Goal: Information Seeking & Learning: Learn about a topic

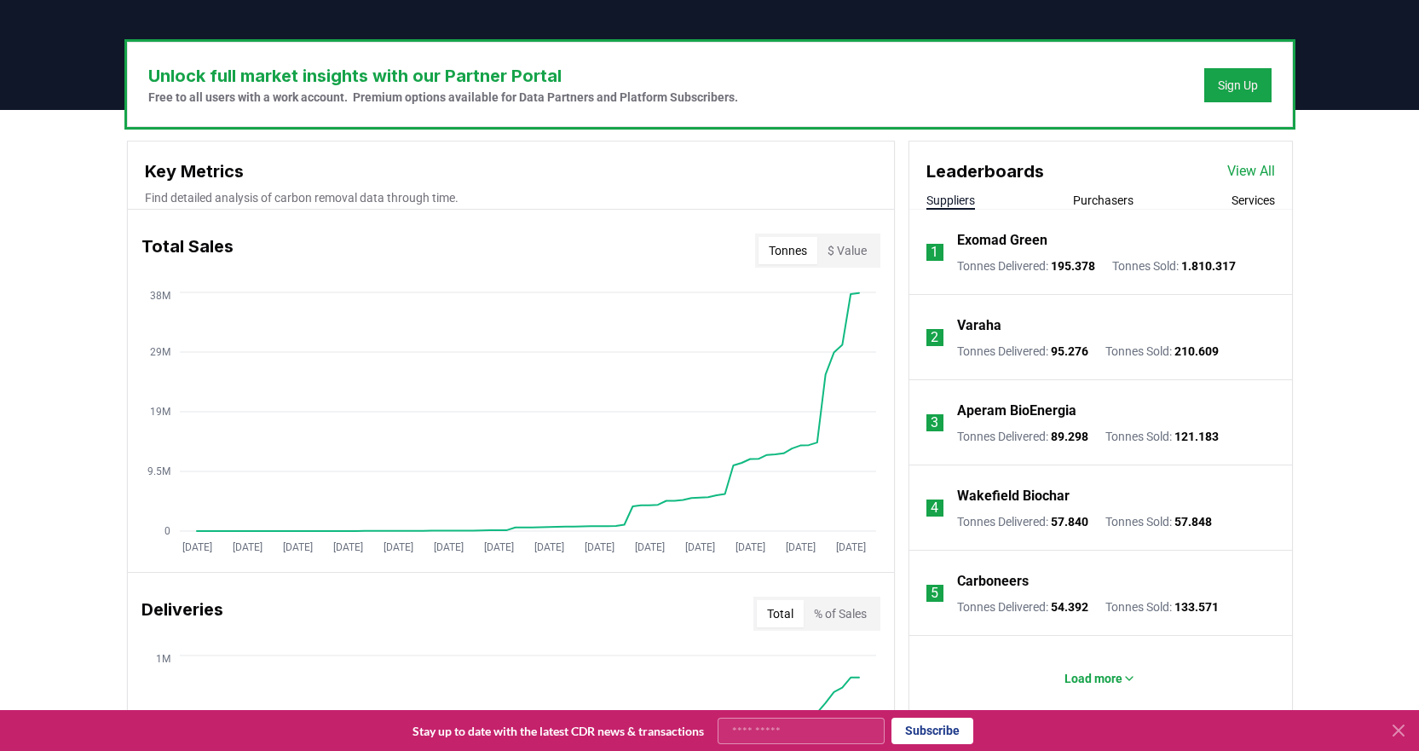
scroll to position [597, 0]
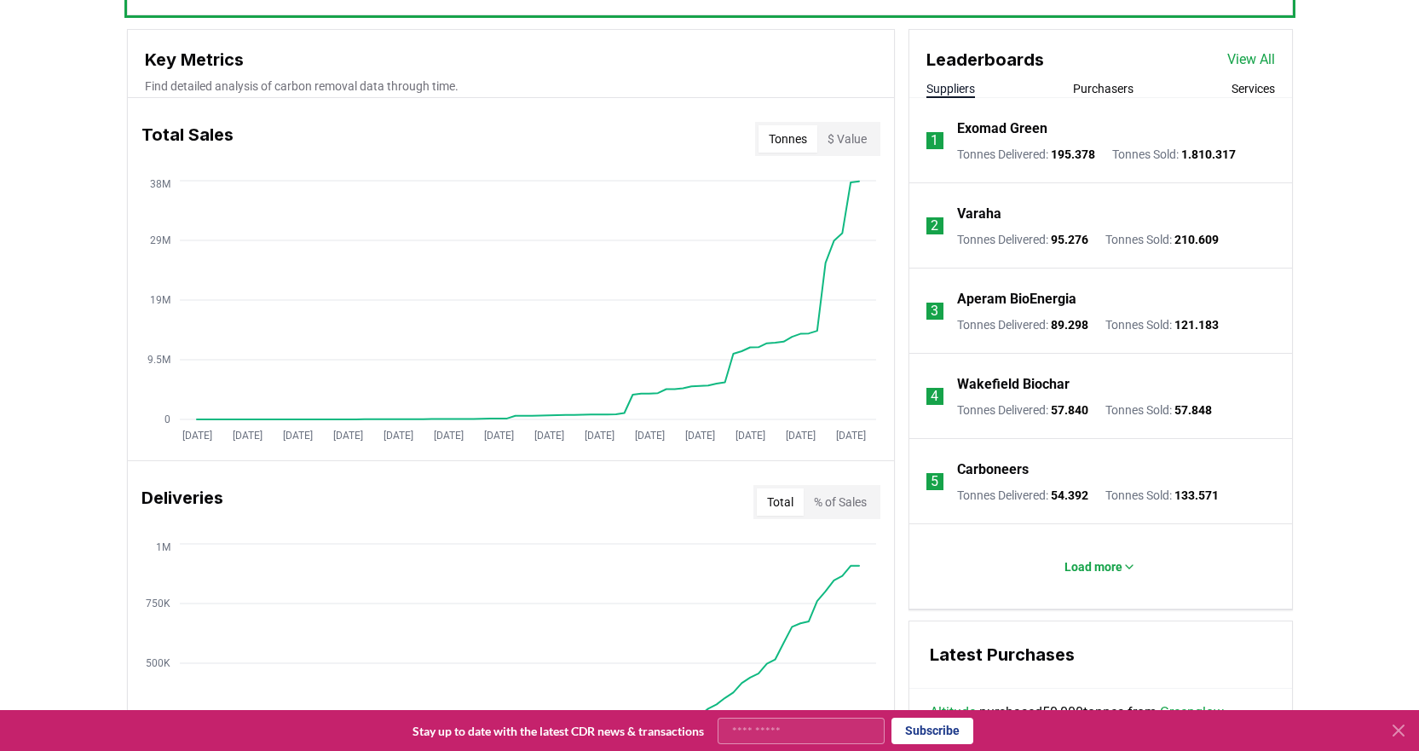
click at [1394, 729] on icon at bounding box center [1399, 730] width 20 height 20
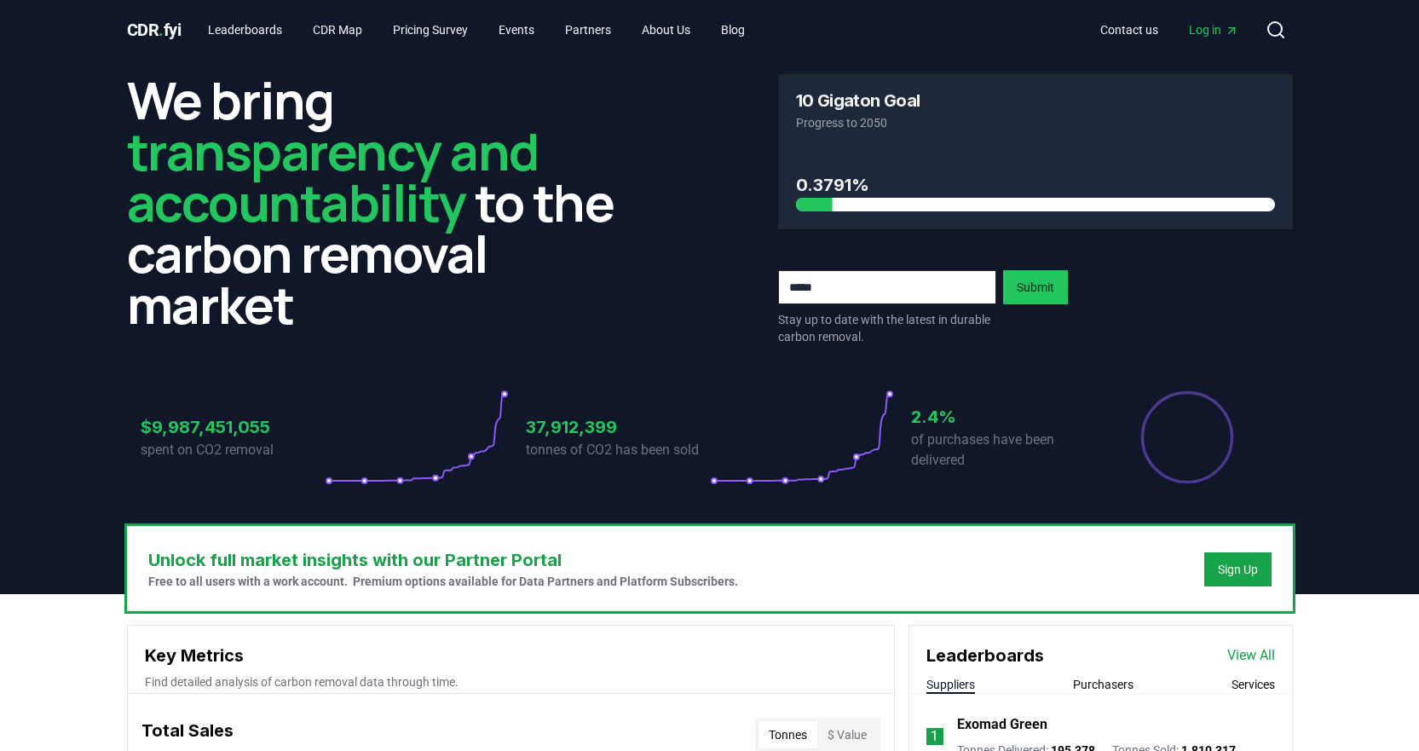
scroll to position [0, 0]
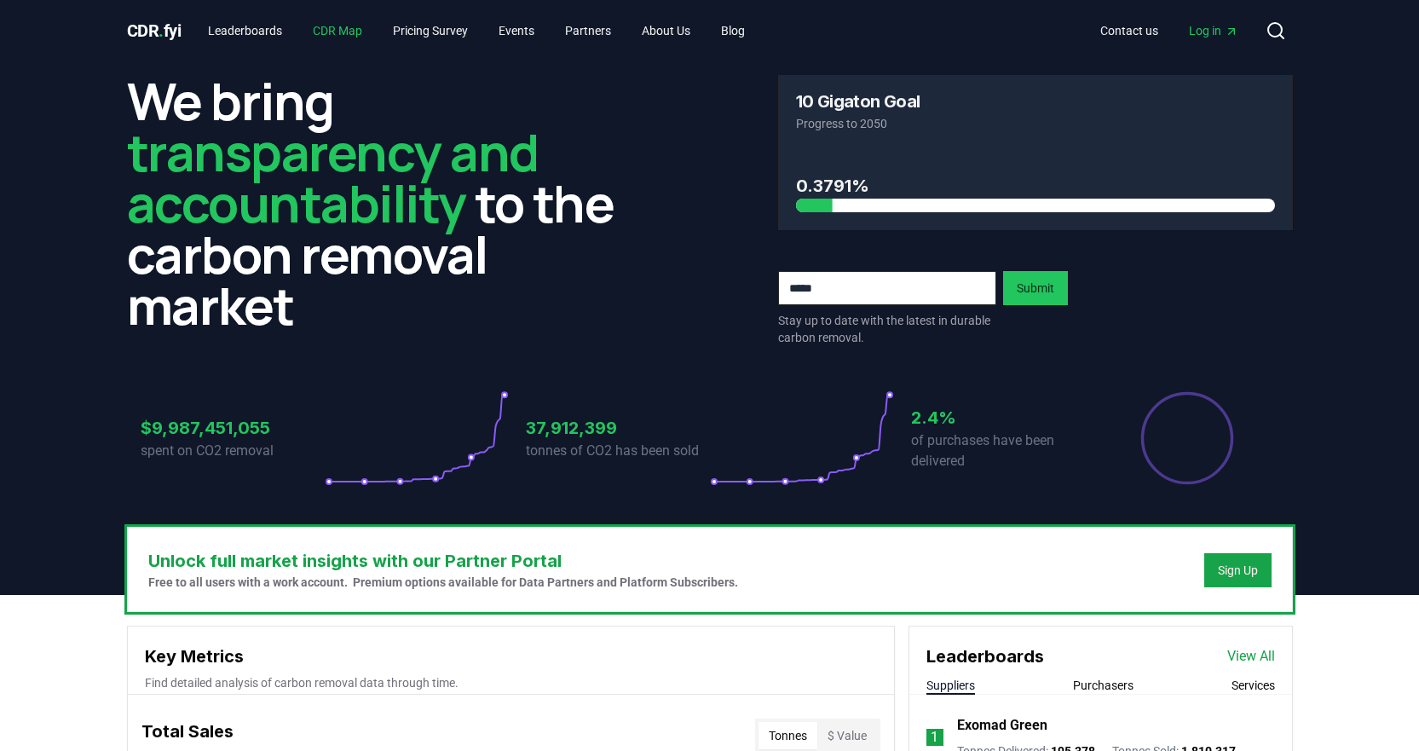
click at [338, 35] on link "CDR Map" at bounding box center [337, 30] width 77 height 31
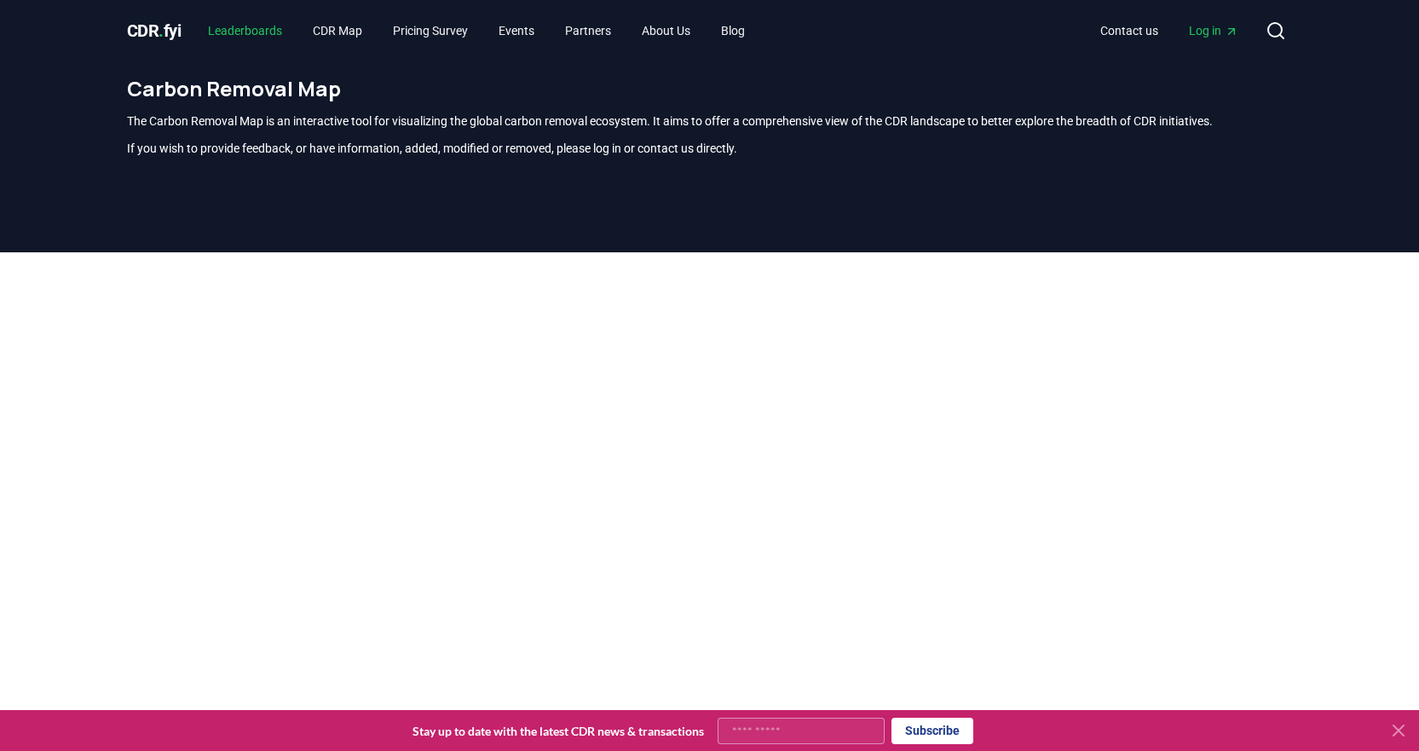
click at [246, 28] on link "Leaderboards" at bounding box center [244, 30] width 101 height 31
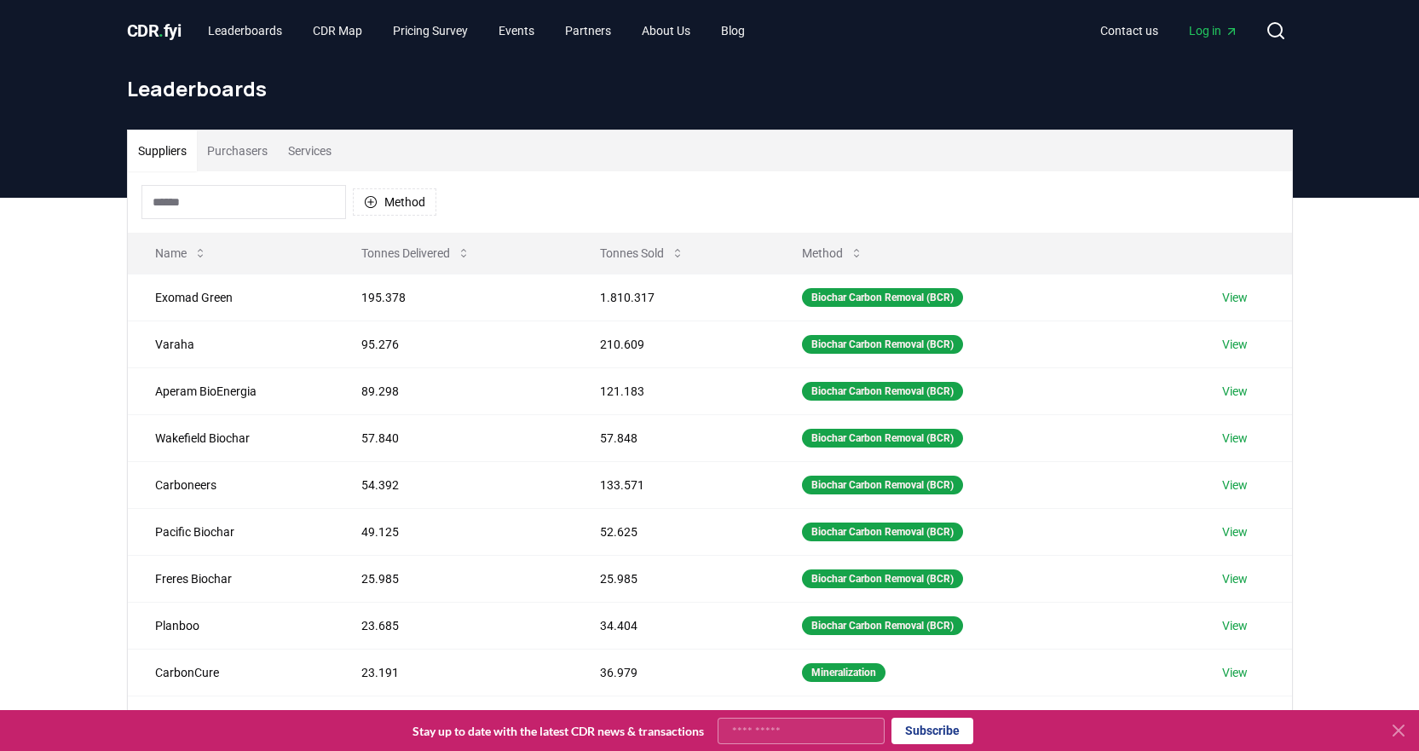
click at [225, 196] on input at bounding box center [243, 202] width 205 height 34
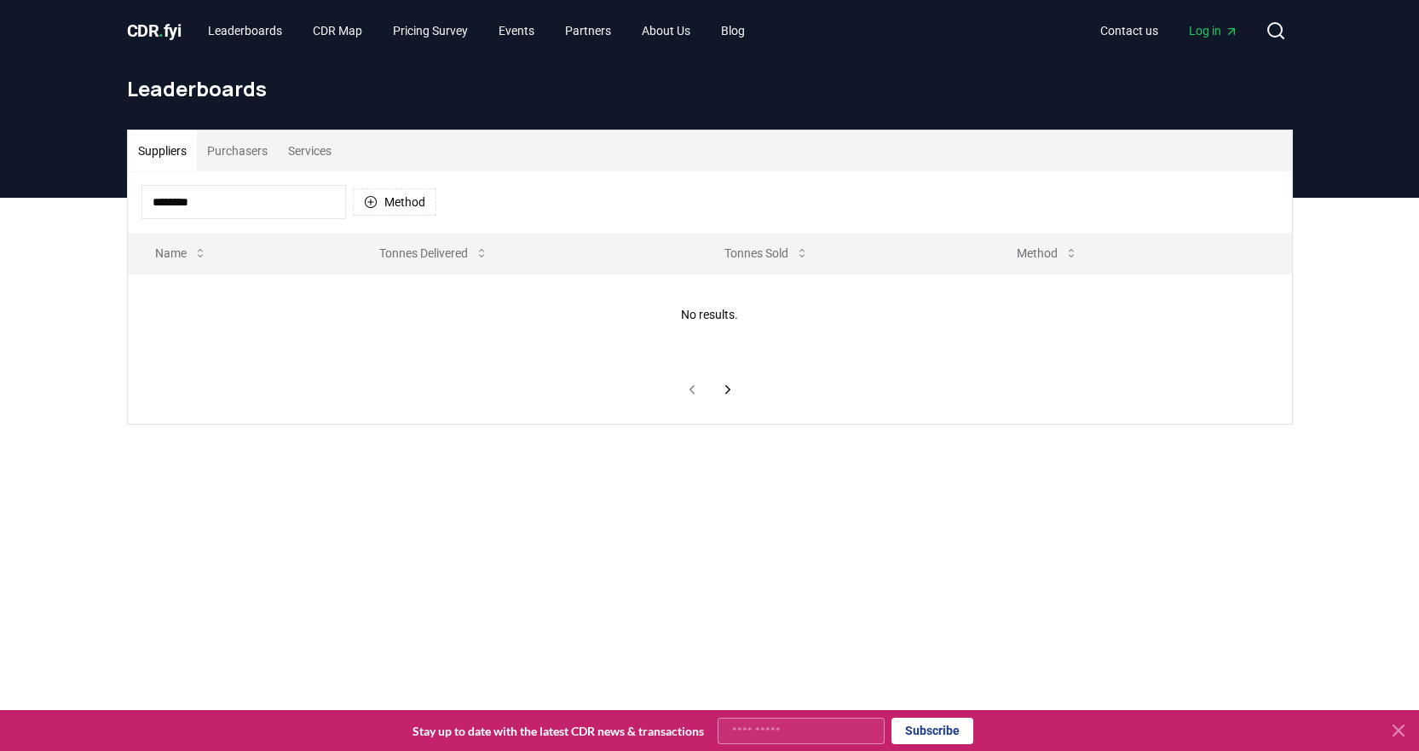
drag, startPoint x: 169, startPoint y: 193, endPoint x: 139, endPoint y: 196, distance: 29.9
click at [139, 196] on div "******** Method" at bounding box center [710, 201] width 1164 height 61
type input "**********"
drag, startPoint x: 227, startPoint y: 196, endPoint x: 109, endPoint y: 210, distance: 118.4
click at [110, 209] on div "**********" at bounding box center [709, 345] width 1419 height 295
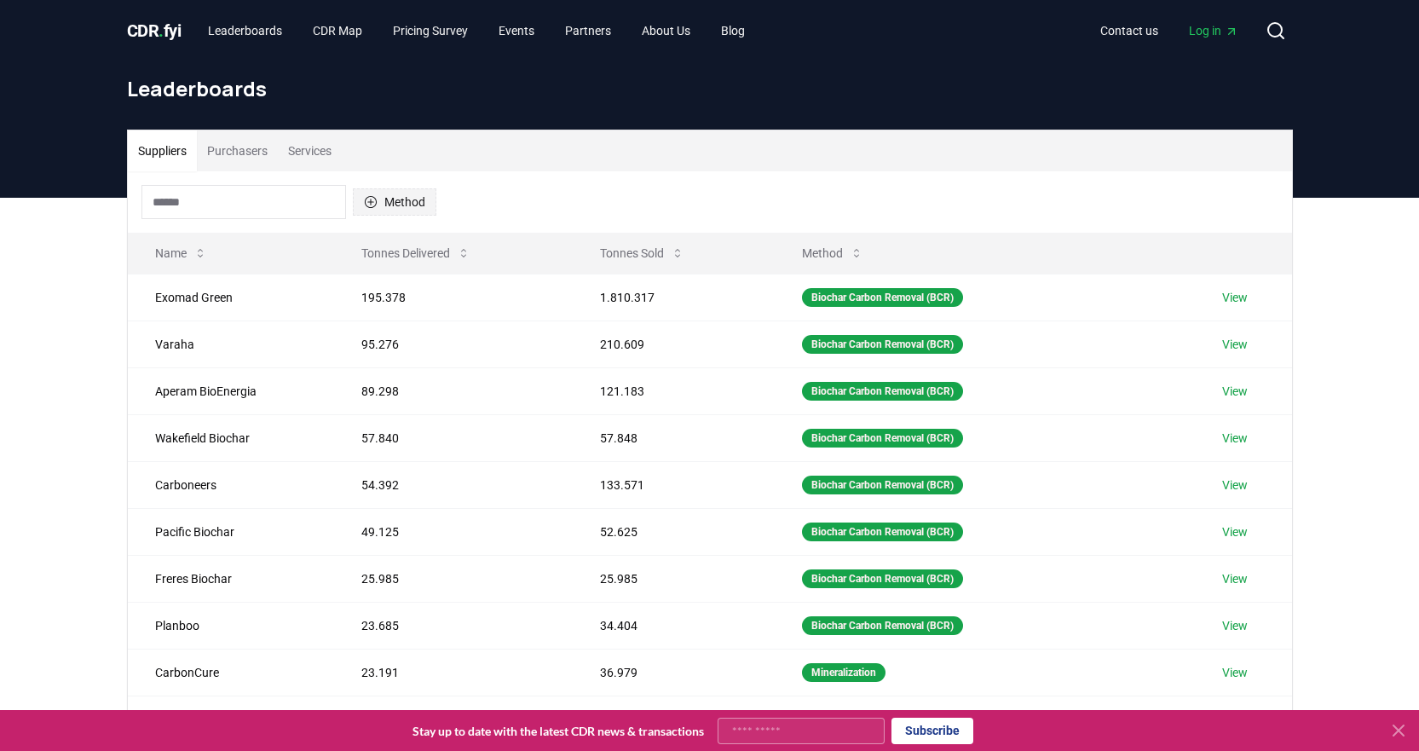
click at [375, 209] on button "Method" at bounding box center [395, 201] width 84 height 27
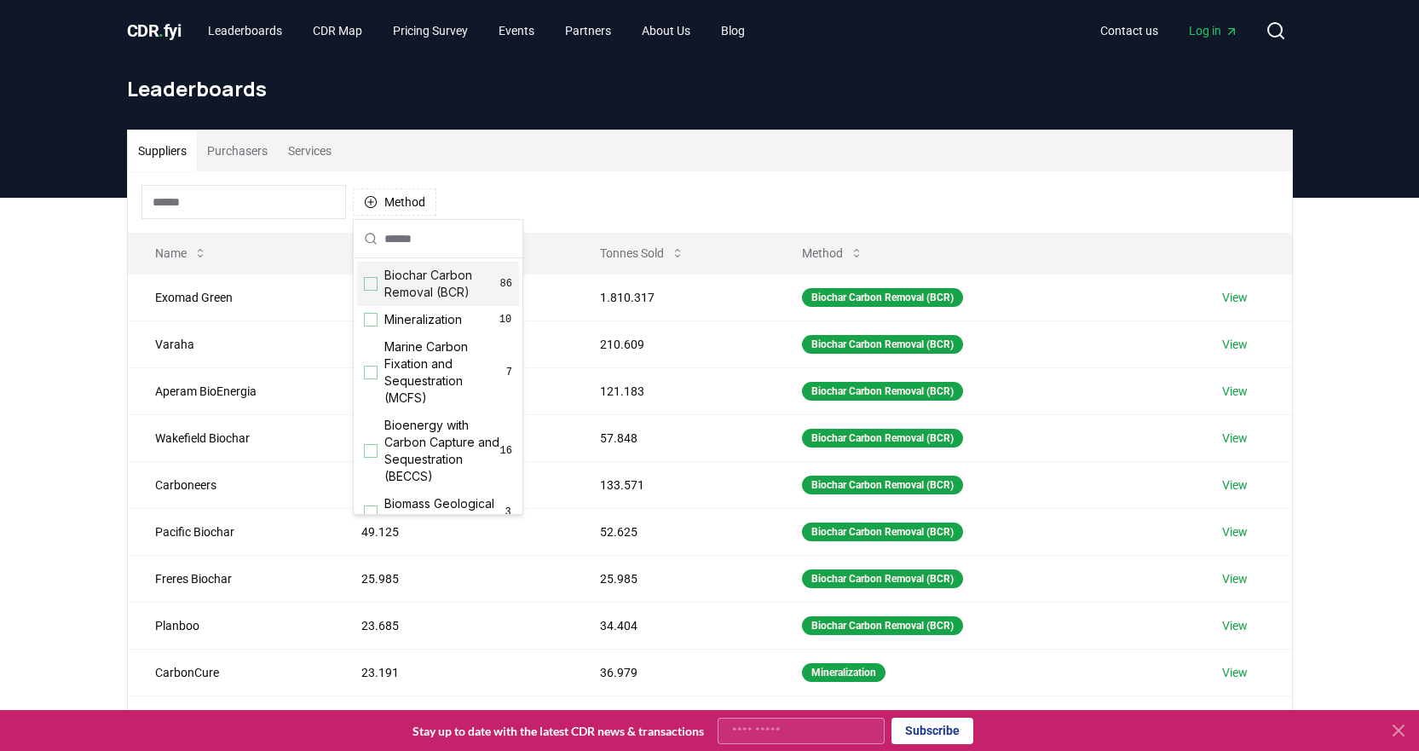
click at [372, 287] on div "Suggestions" at bounding box center [371, 284] width 14 height 14
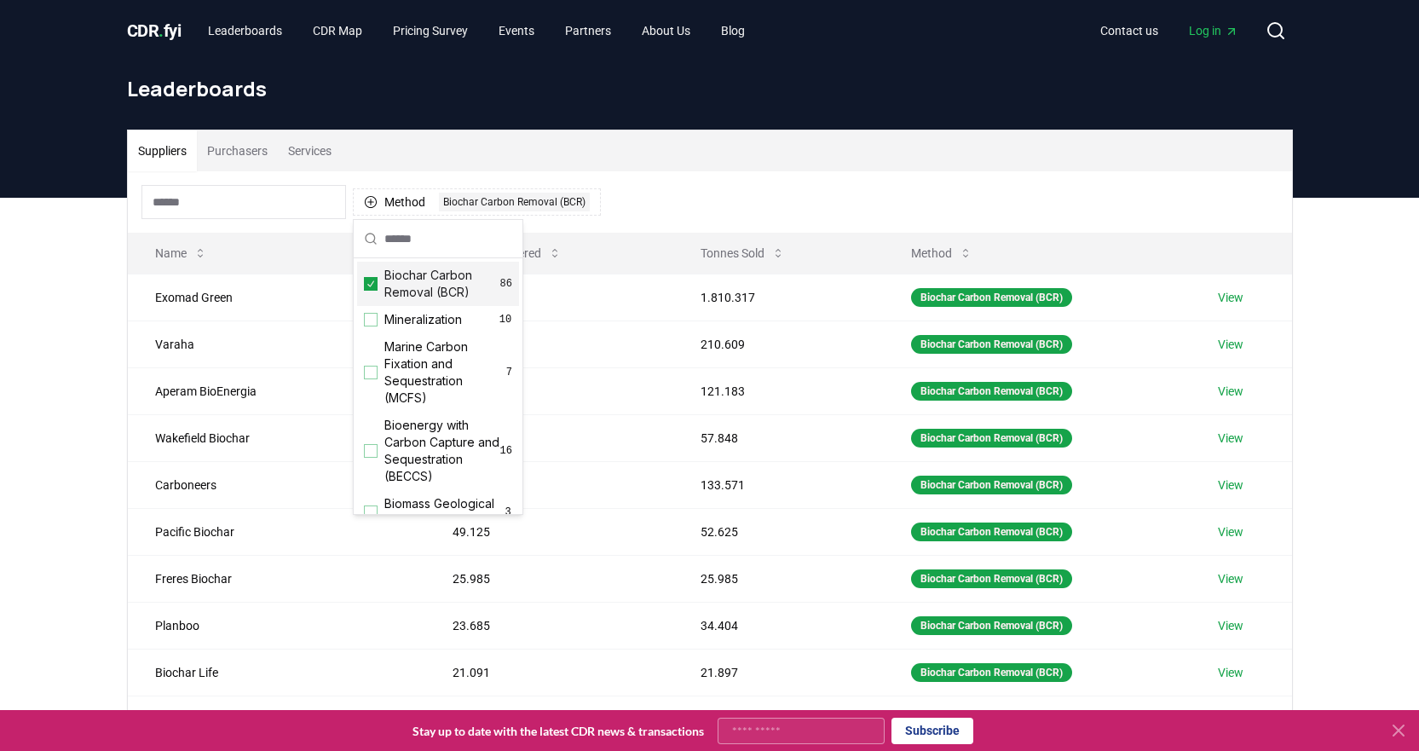
click at [753, 108] on div "Leaderboards" at bounding box center [709, 95] width 1193 height 68
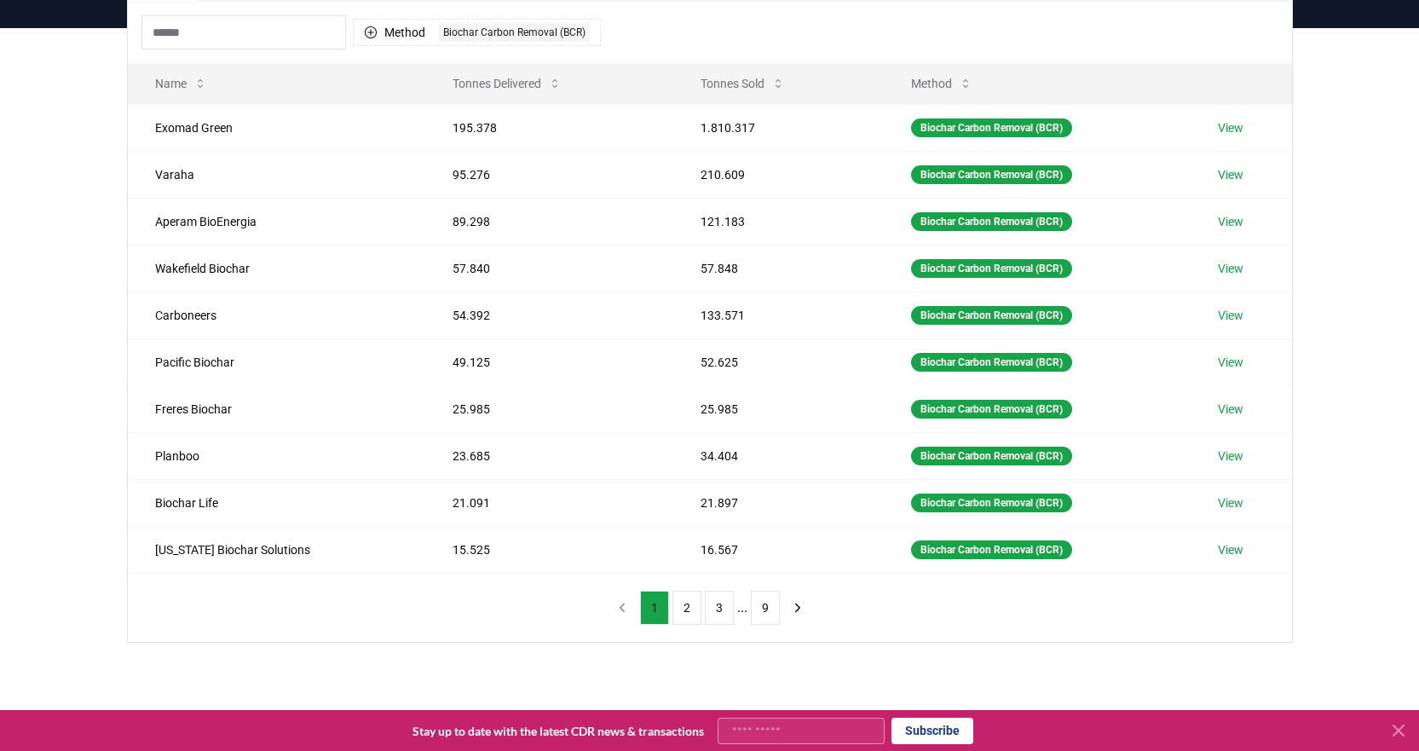
scroll to position [170, 0]
click at [686, 609] on button "2" at bounding box center [687, 607] width 29 height 34
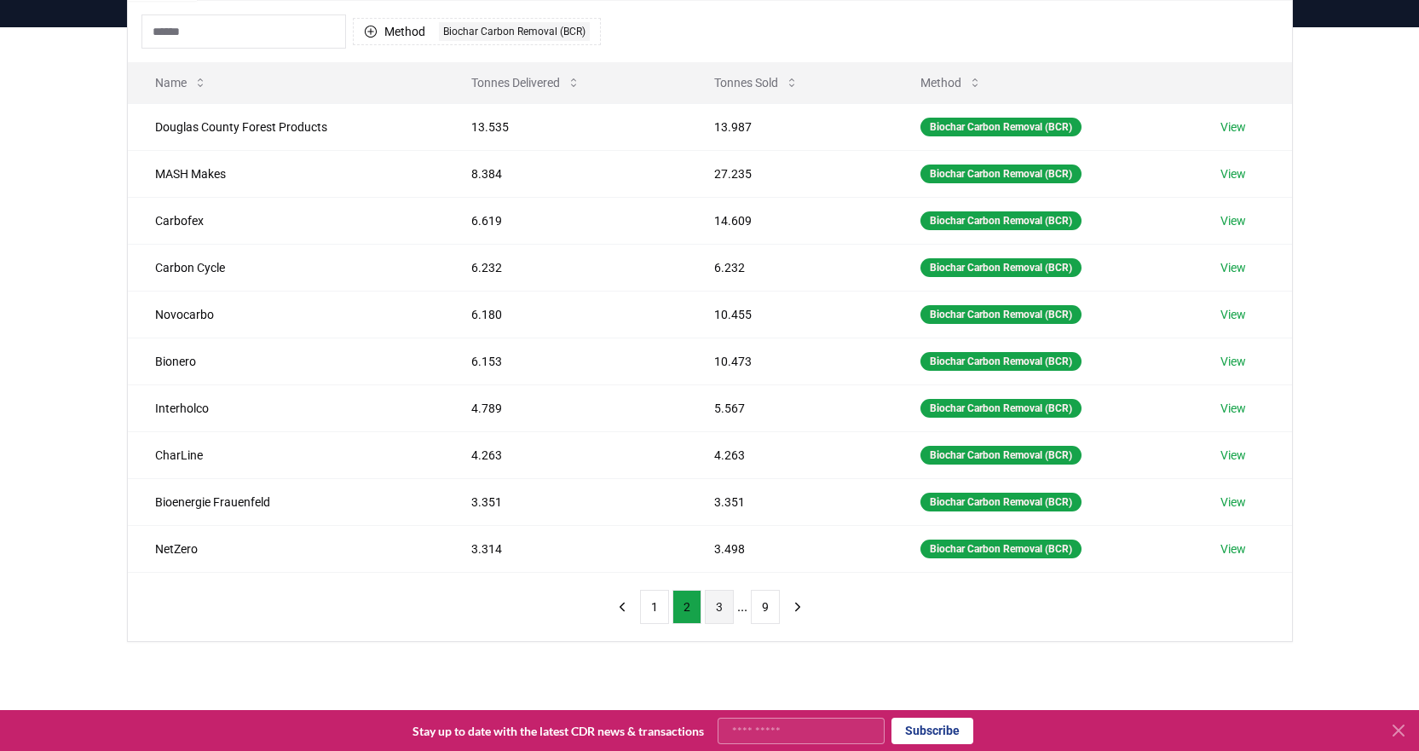
click at [723, 608] on button "3" at bounding box center [719, 607] width 29 height 34
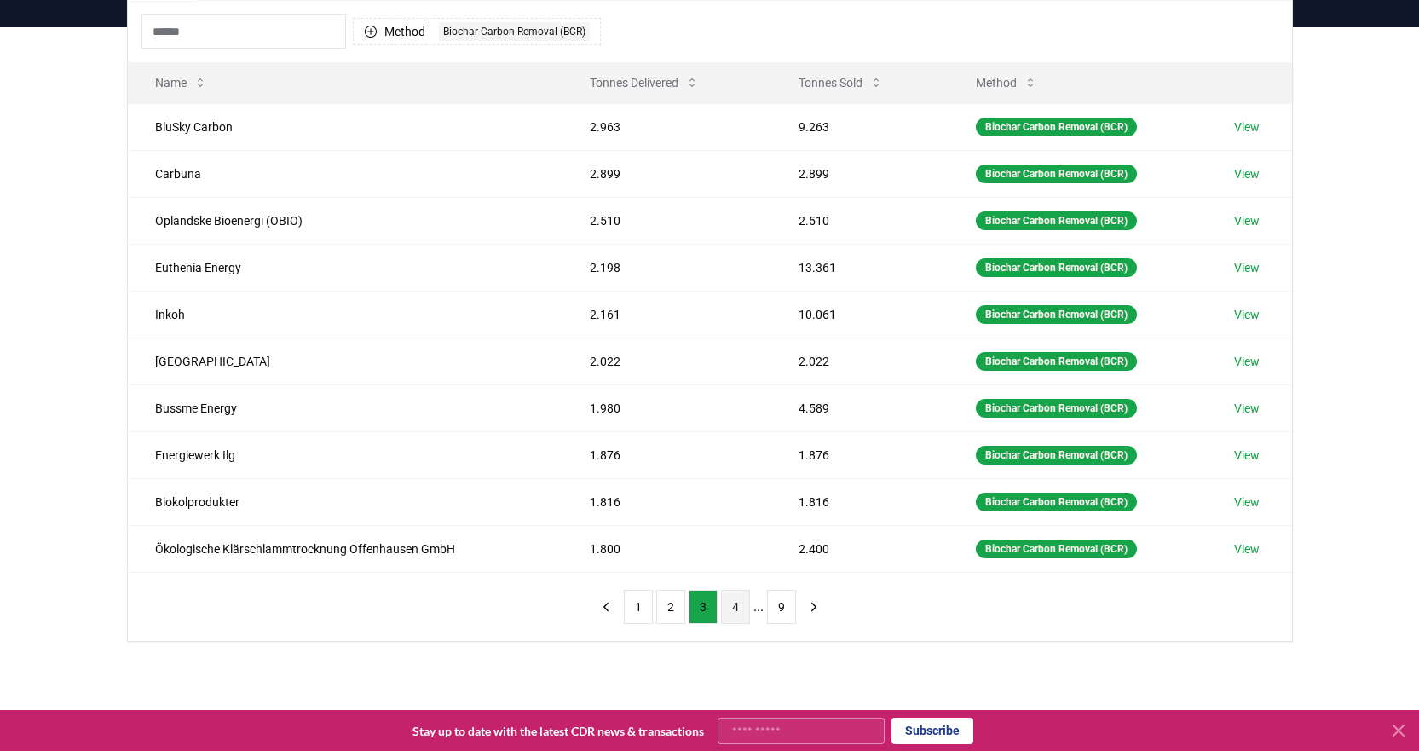
click at [736, 609] on button "4" at bounding box center [735, 607] width 29 height 34
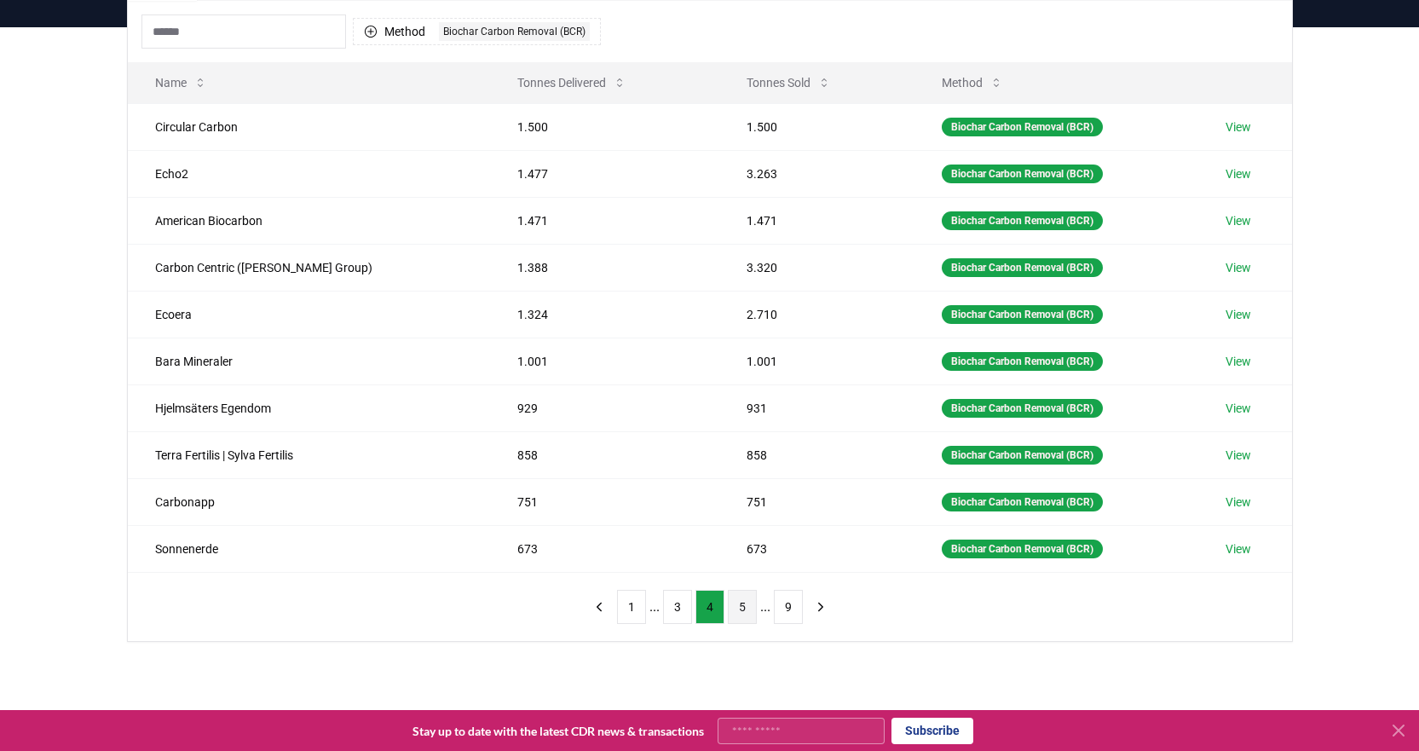
click at [742, 612] on button "5" at bounding box center [742, 607] width 29 height 34
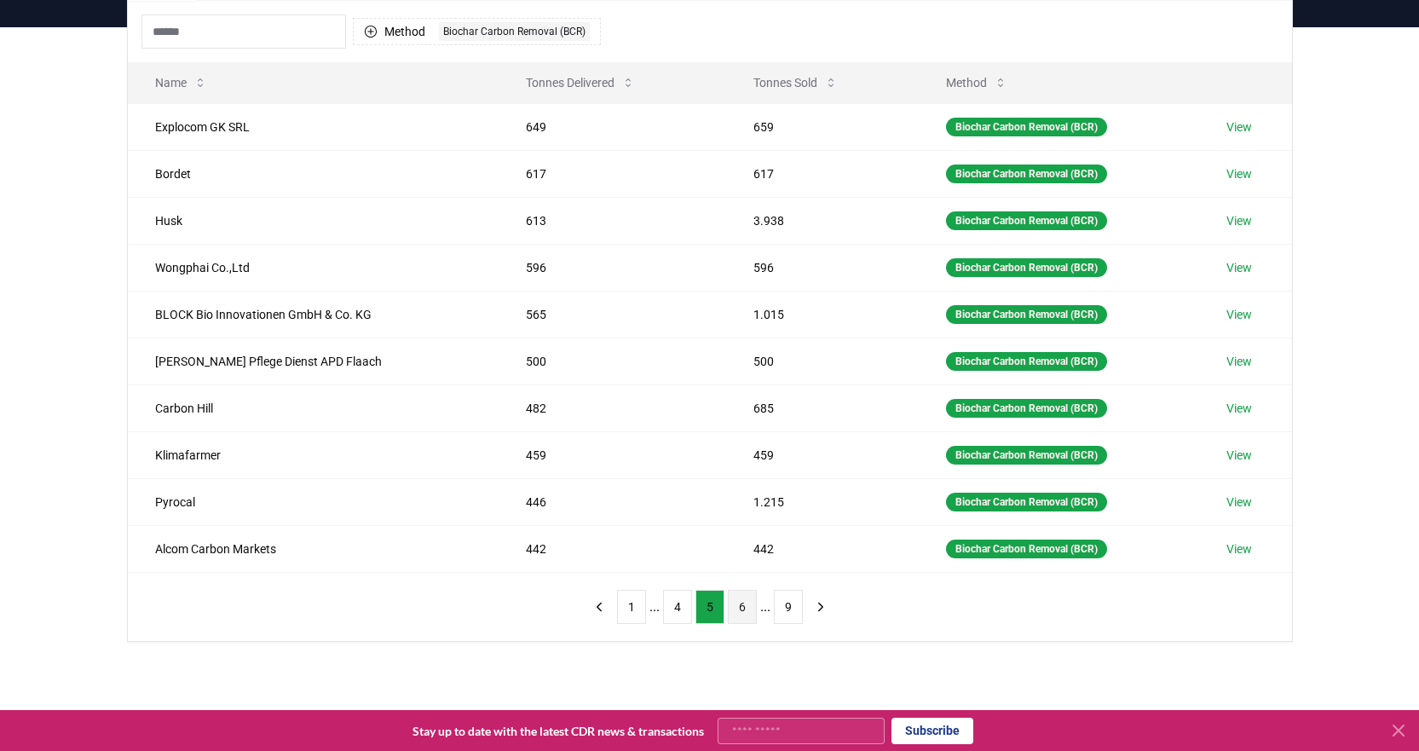
click at [742, 609] on button "6" at bounding box center [742, 607] width 29 height 34
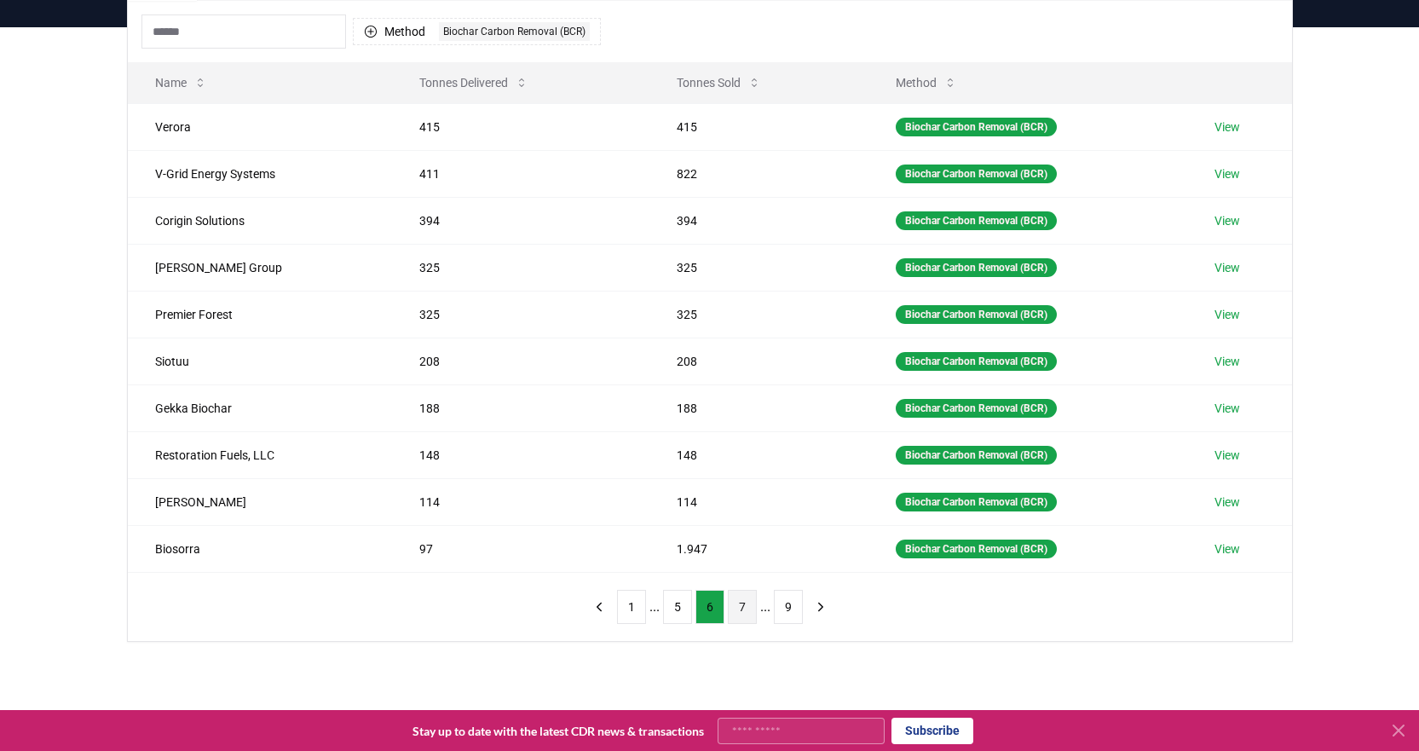
click at [744, 609] on button "7" at bounding box center [742, 607] width 29 height 34
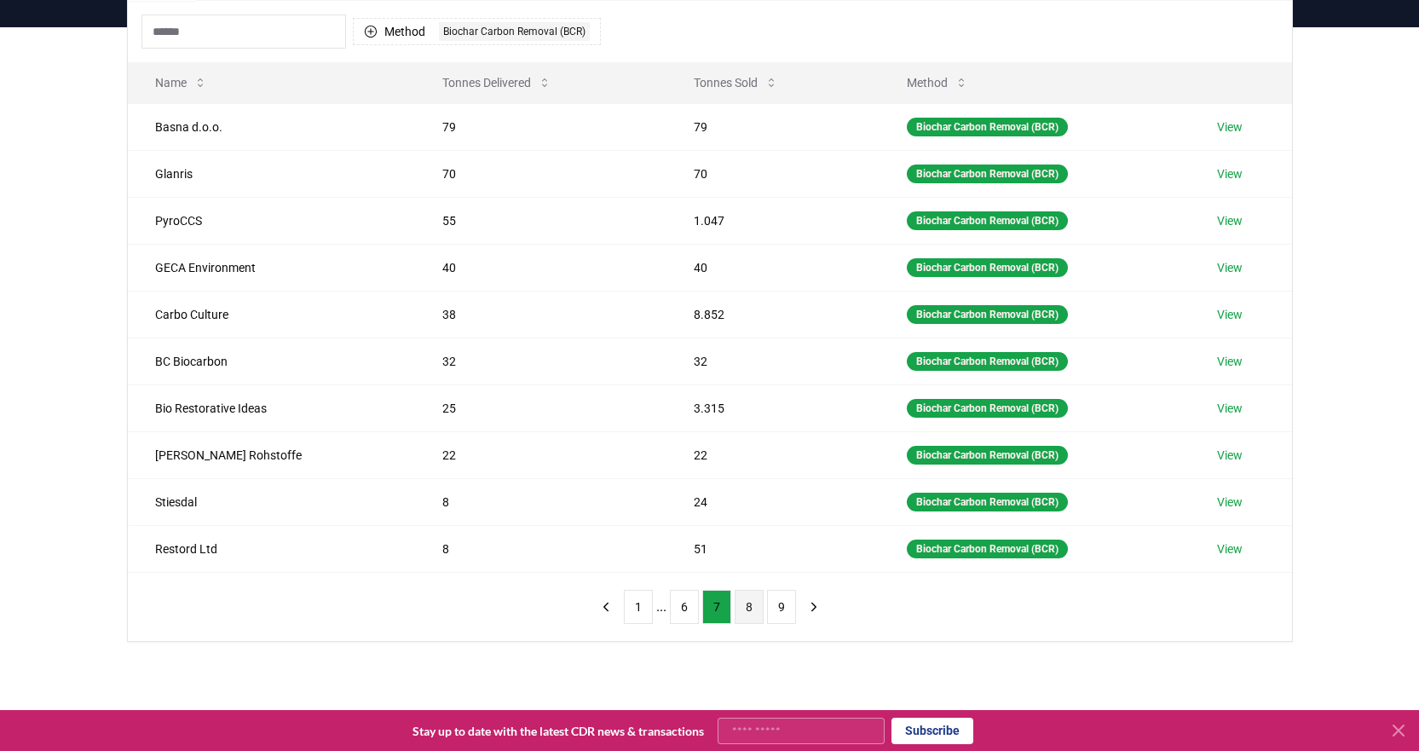
click at [753, 608] on button "8" at bounding box center [749, 607] width 29 height 34
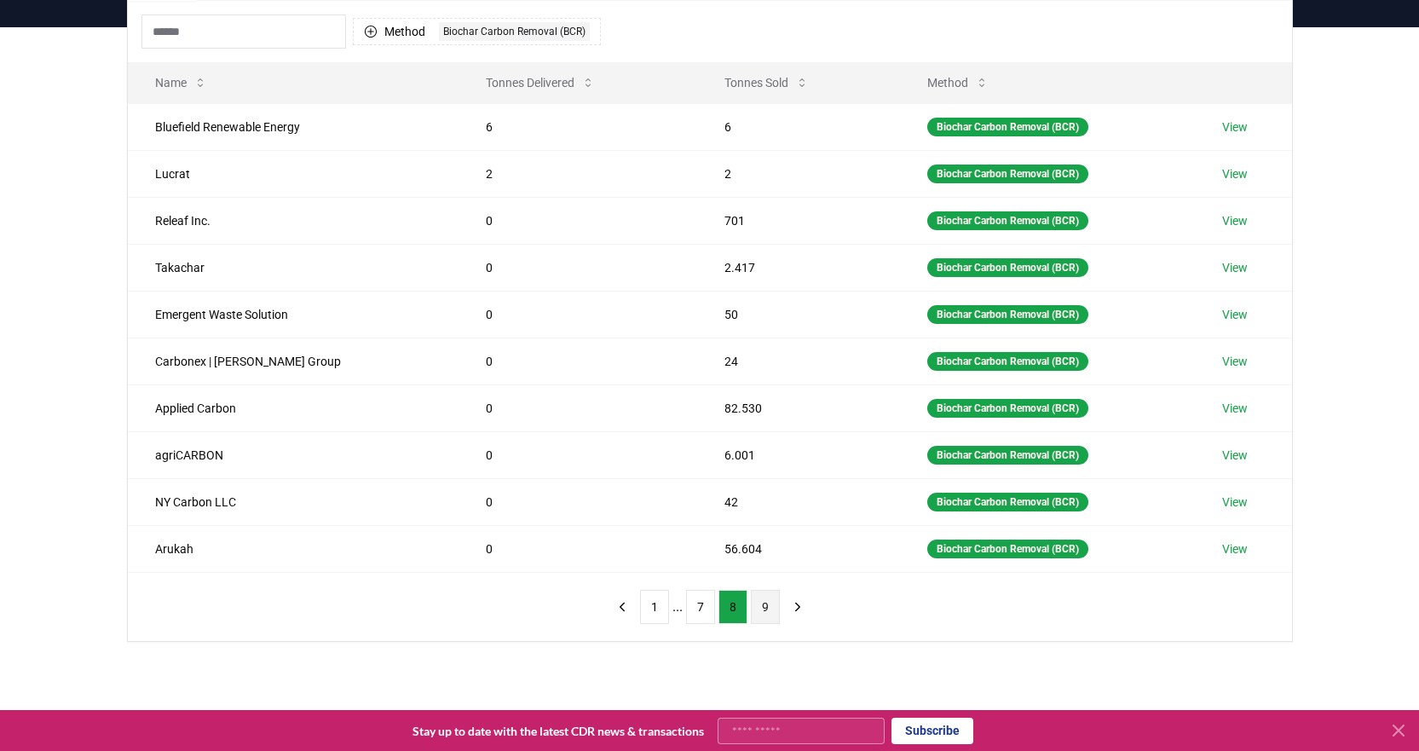
click at [764, 609] on button "9" at bounding box center [765, 607] width 29 height 34
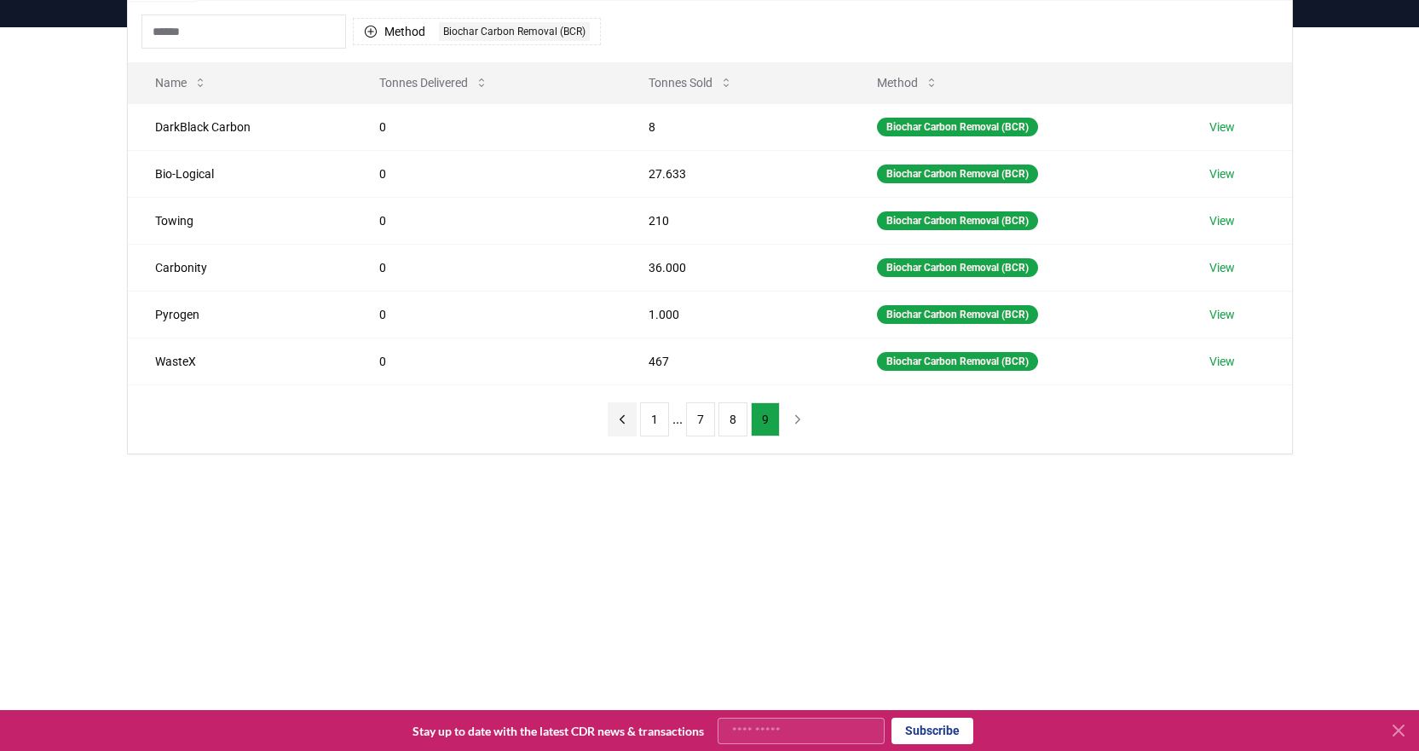
click at [625, 424] on icon "previous page" at bounding box center [622, 419] width 15 height 15
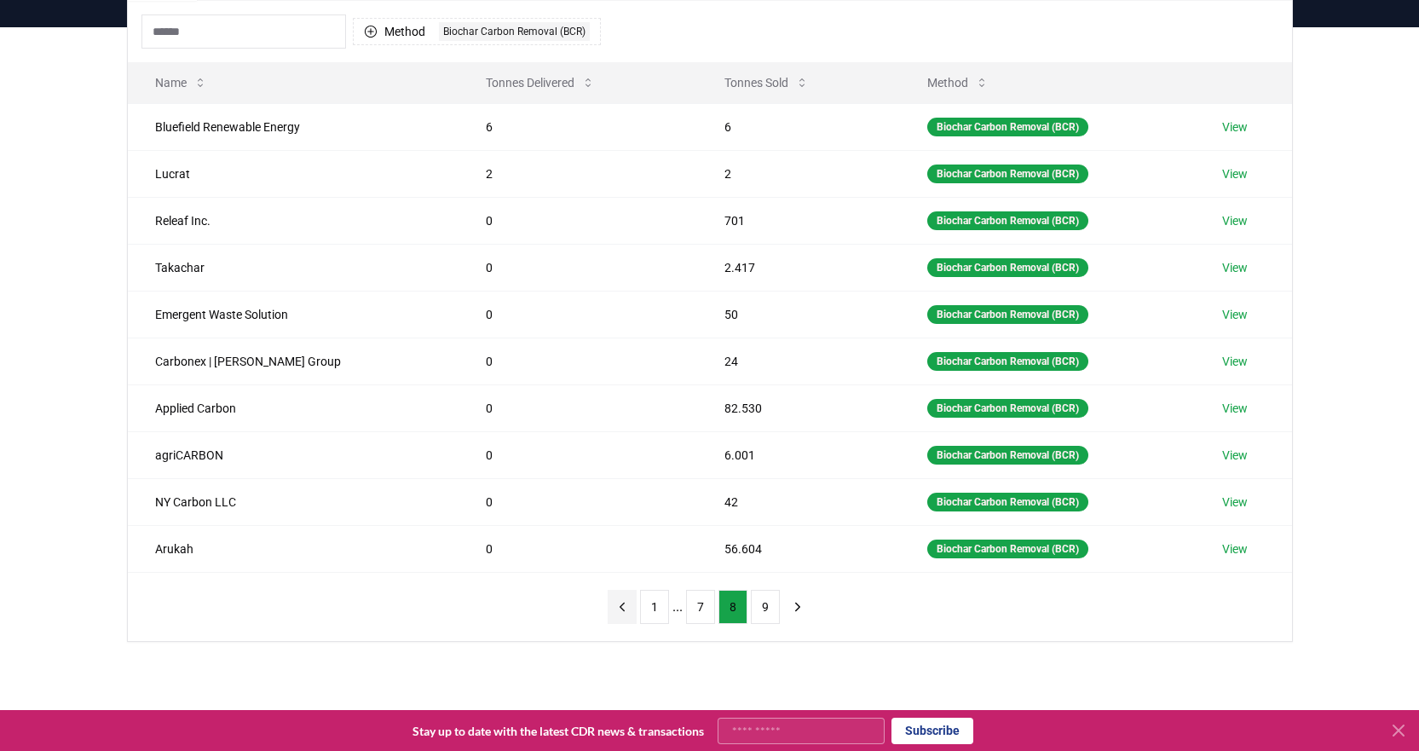
click at [625, 424] on td "0" at bounding box center [578, 407] width 239 height 47
click at [653, 611] on button "1" at bounding box center [654, 607] width 29 height 34
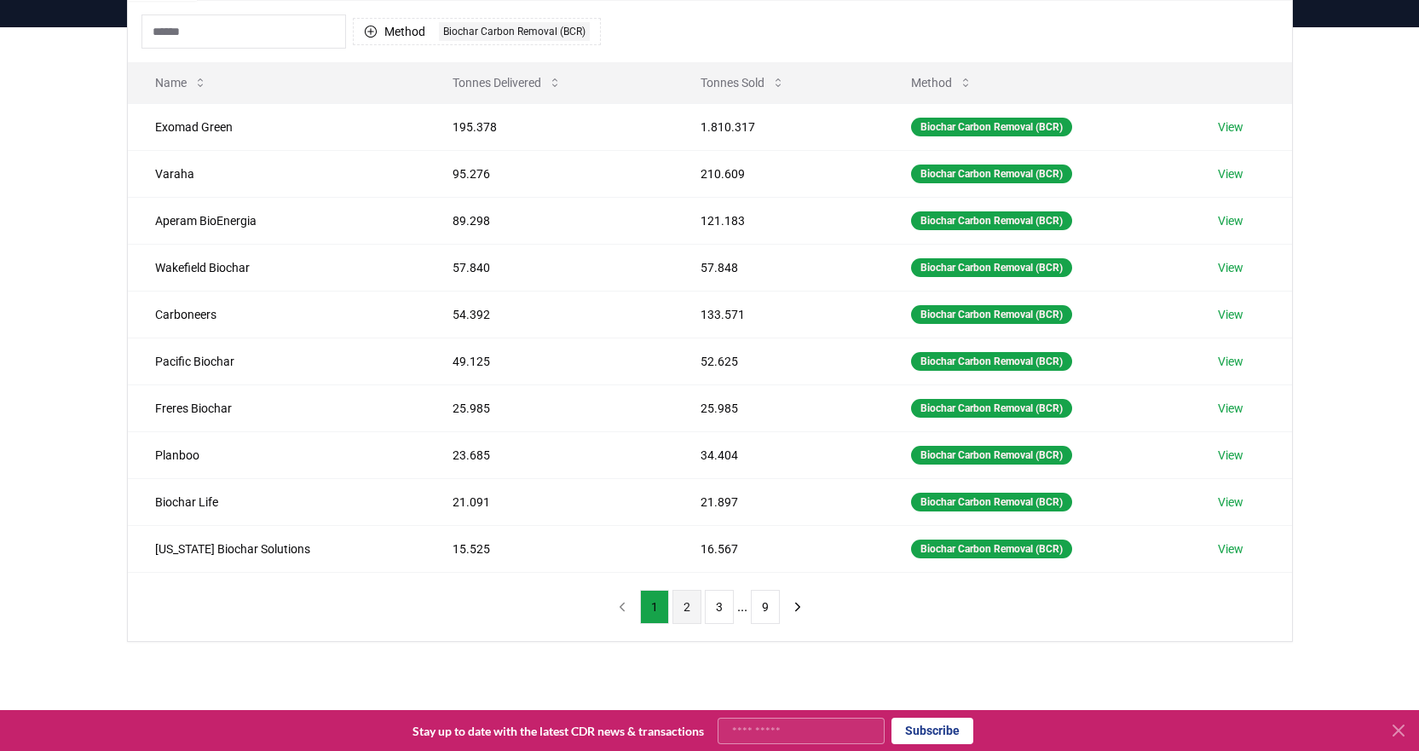
click at [682, 604] on button "2" at bounding box center [687, 607] width 29 height 34
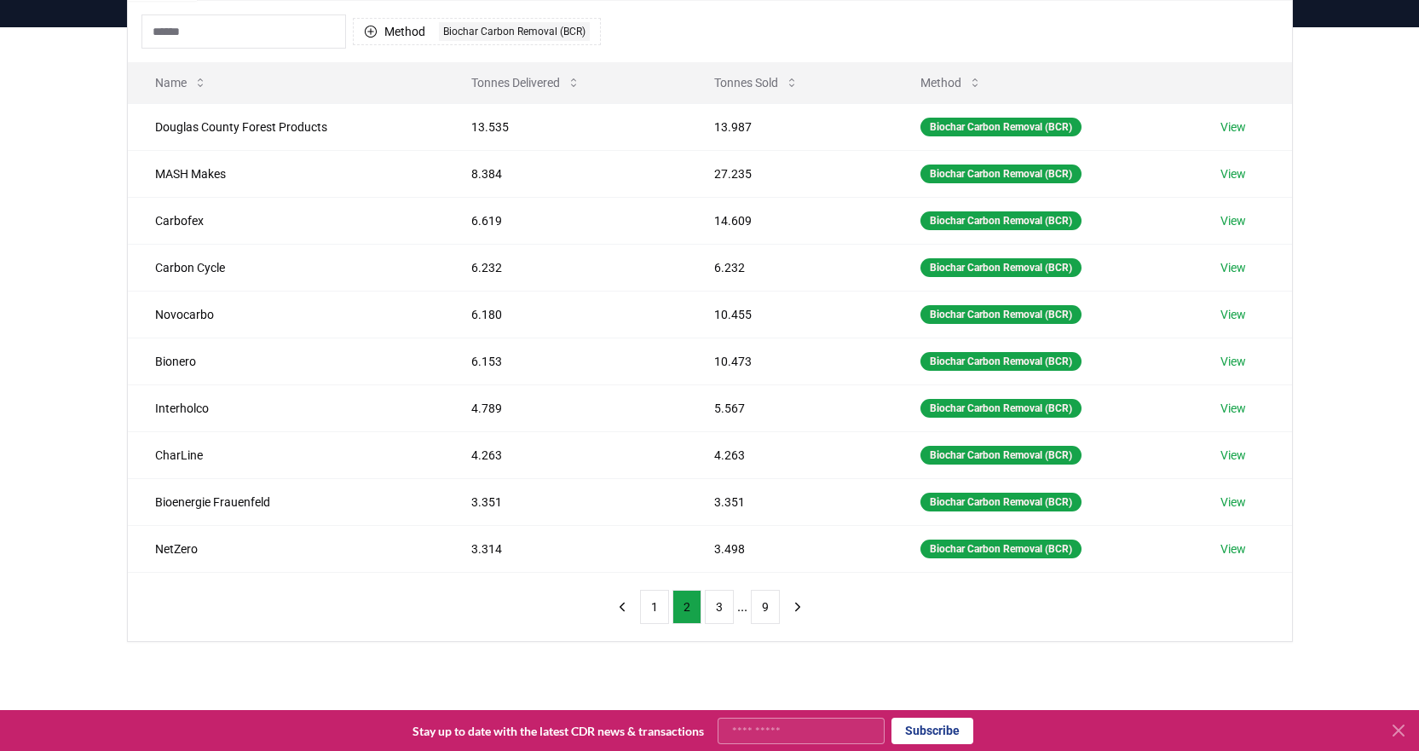
click at [717, 605] on button "3" at bounding box center [719, 607] width 29 height 34
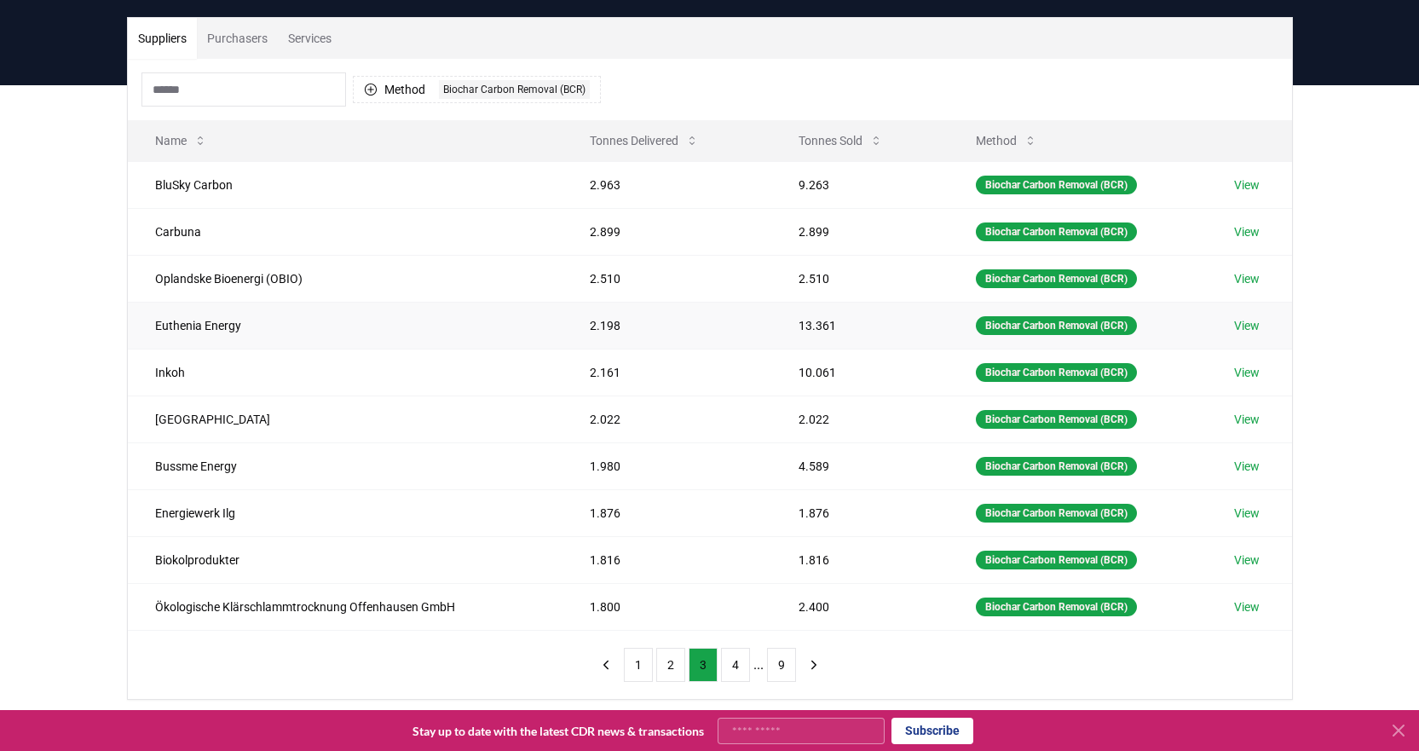
scroll to position [85, 0]
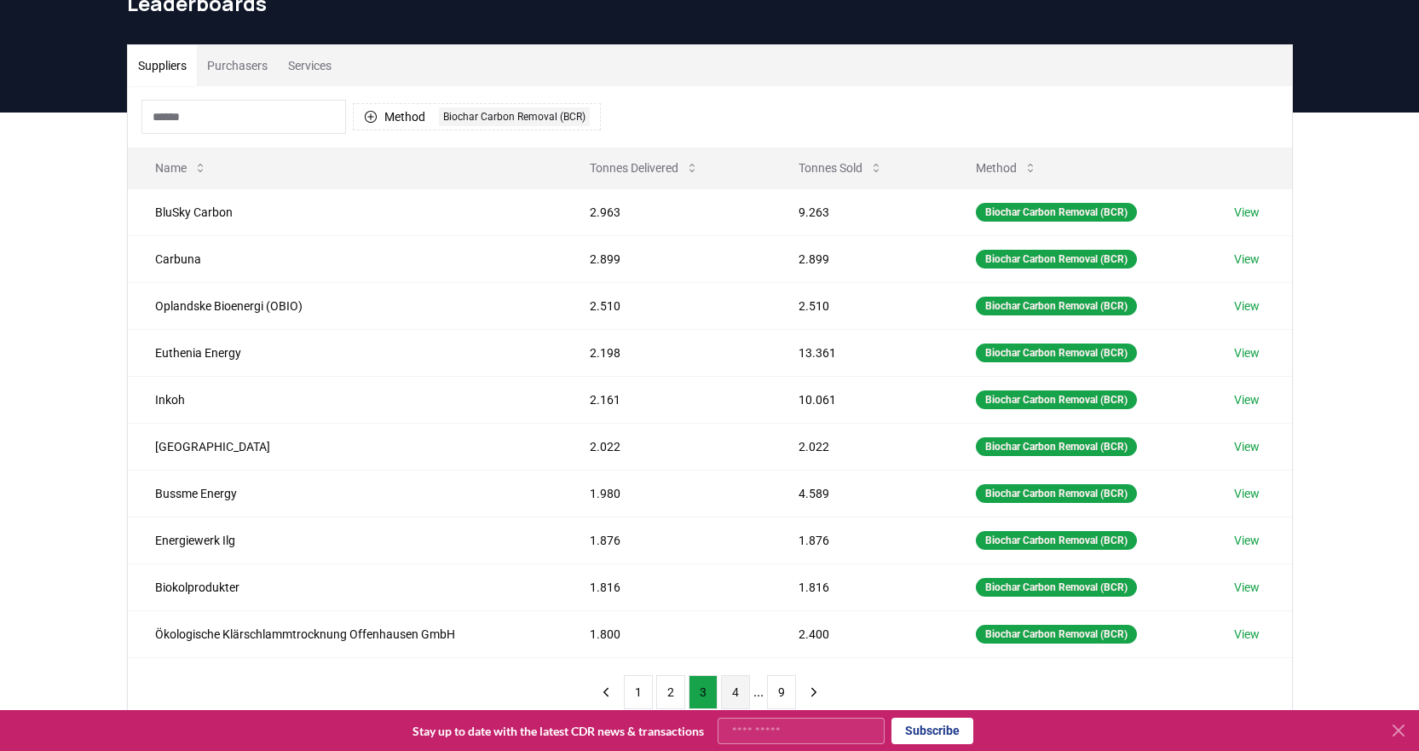
click at [732, 690] on button "4" at bounding box center [735, 692] width 29 height 34
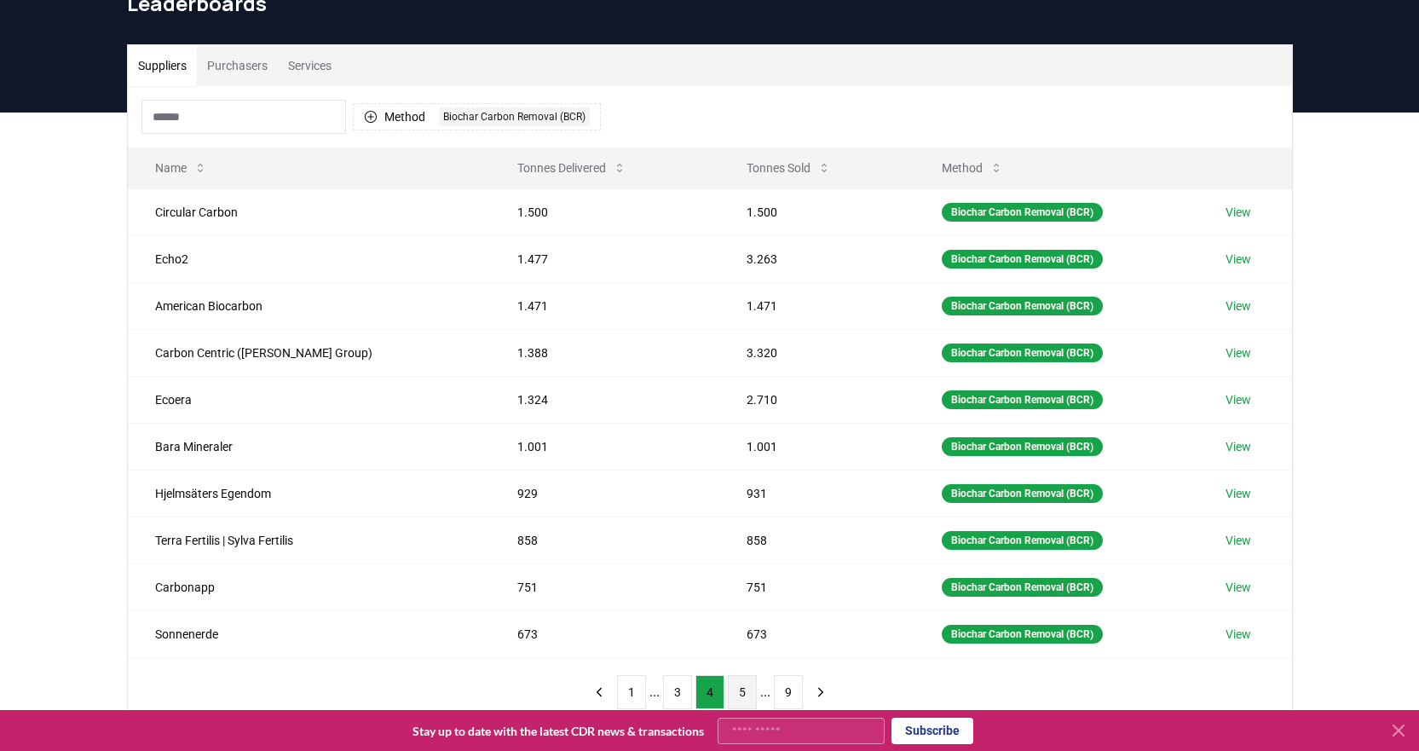
click at [739, 689] on button "5" at bounding box center [742, 692] width 29 height 34
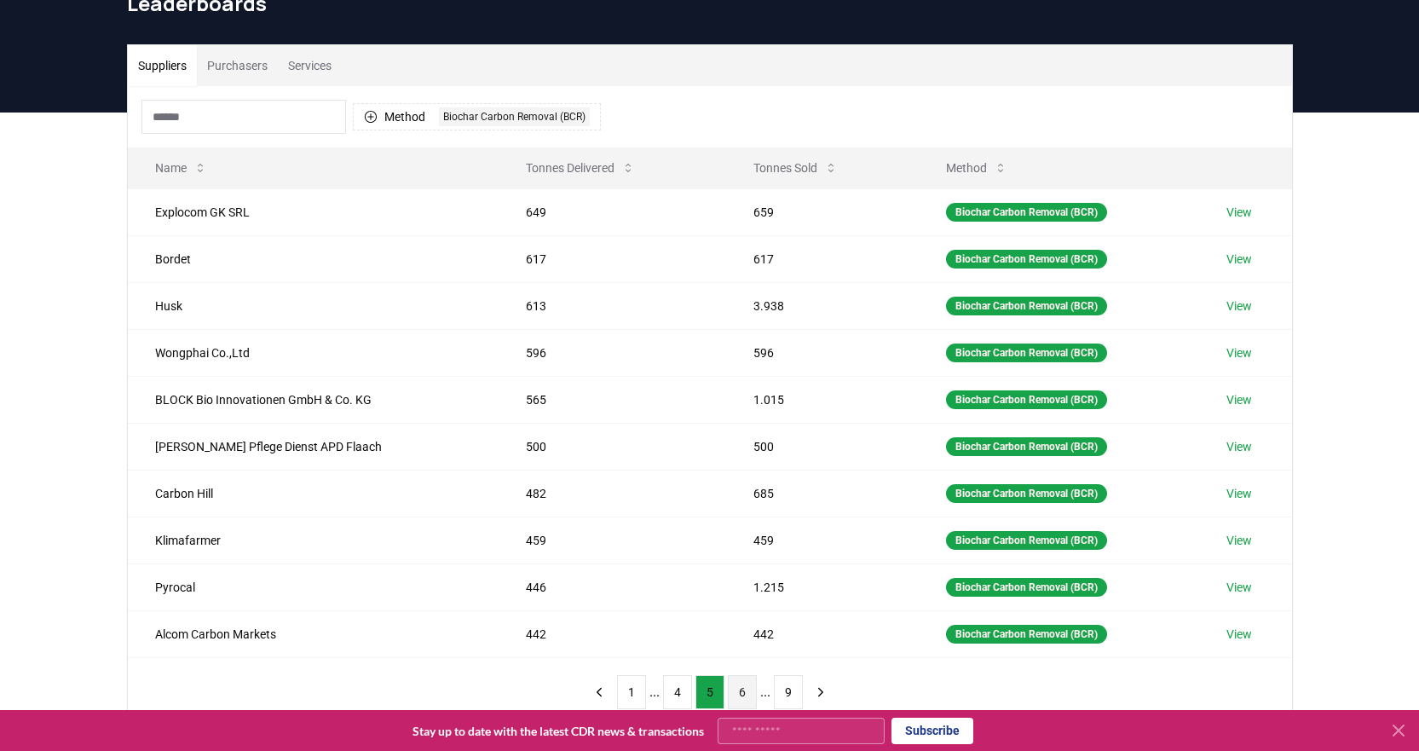
click at [736, 689] on button "6" at bounding box center [742, 692] width 29 height 34
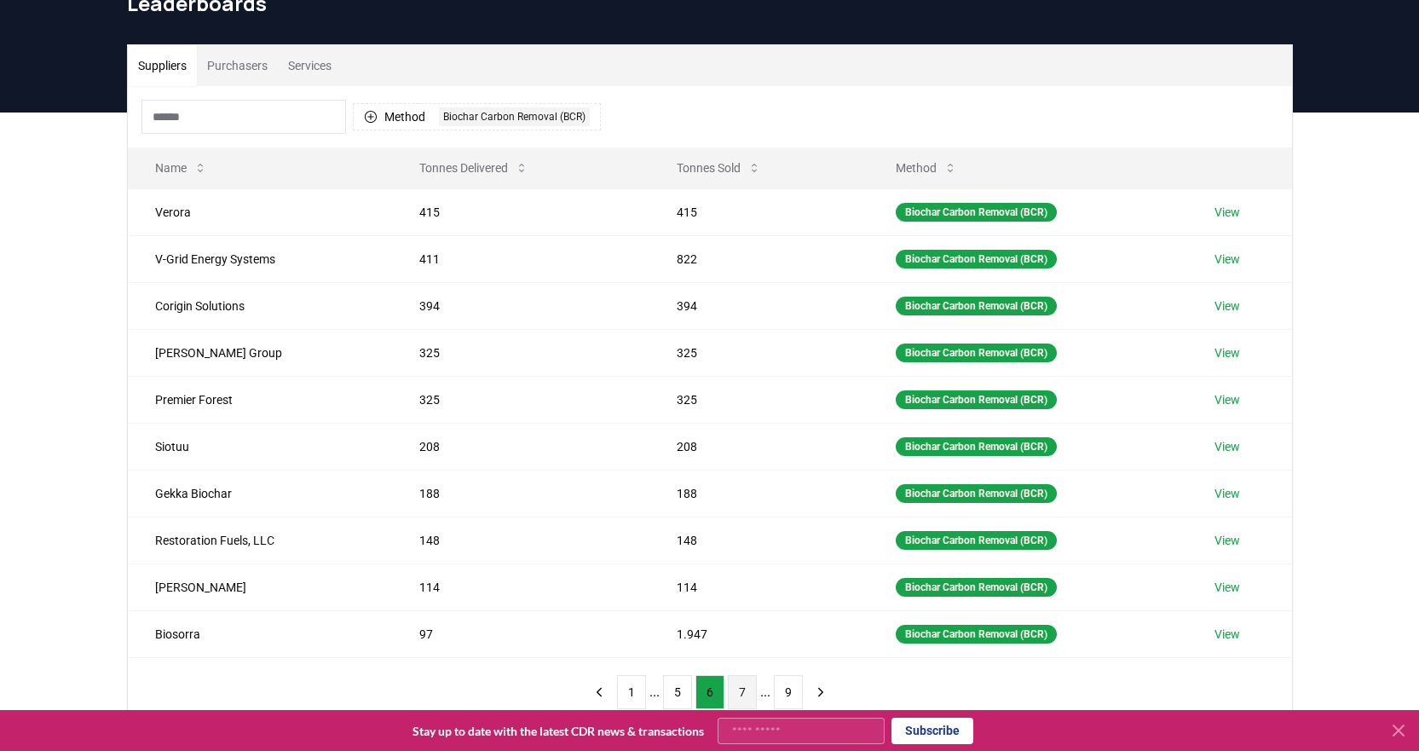
click at [744, 691] on button "7" at bounding box center [742, 692] width 29 height 34
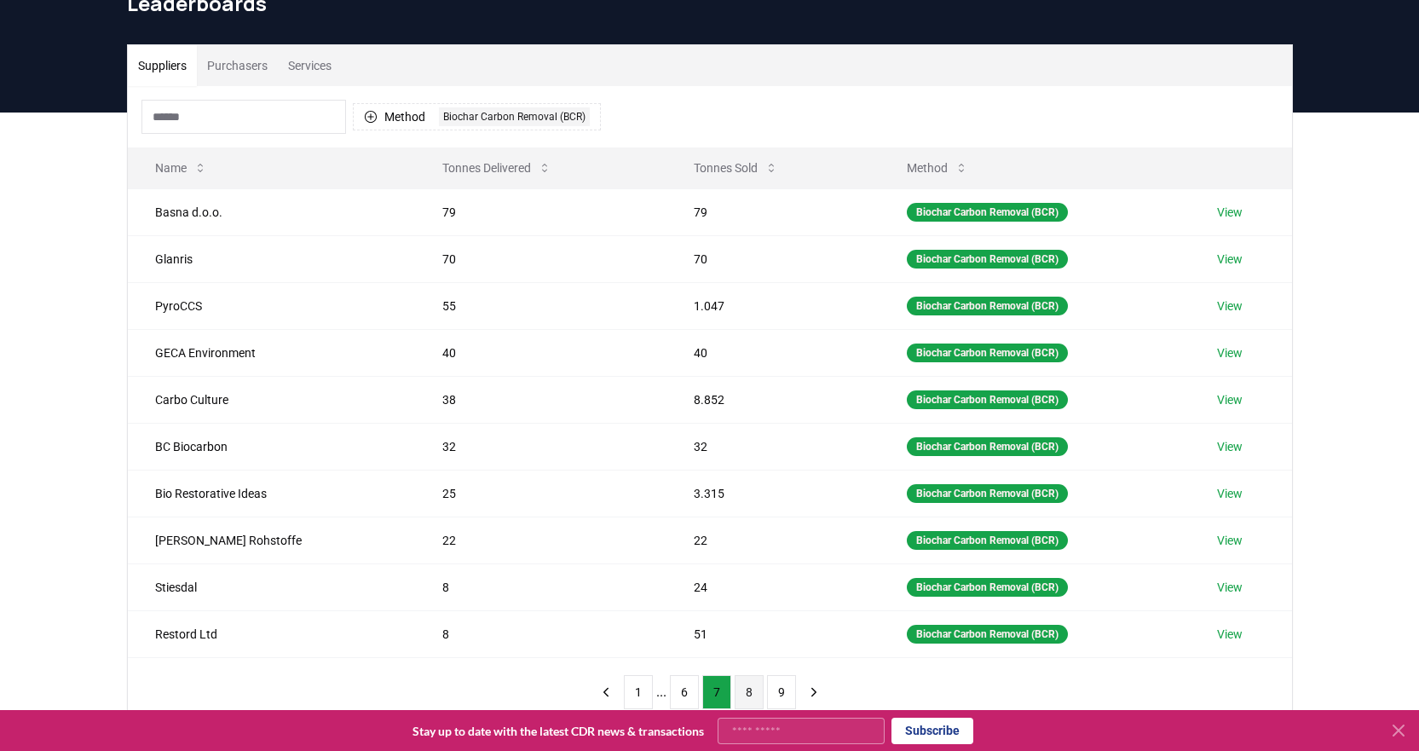
click at [752, 694] on button "8" at bounding box center [749, 692] width 29 height 34
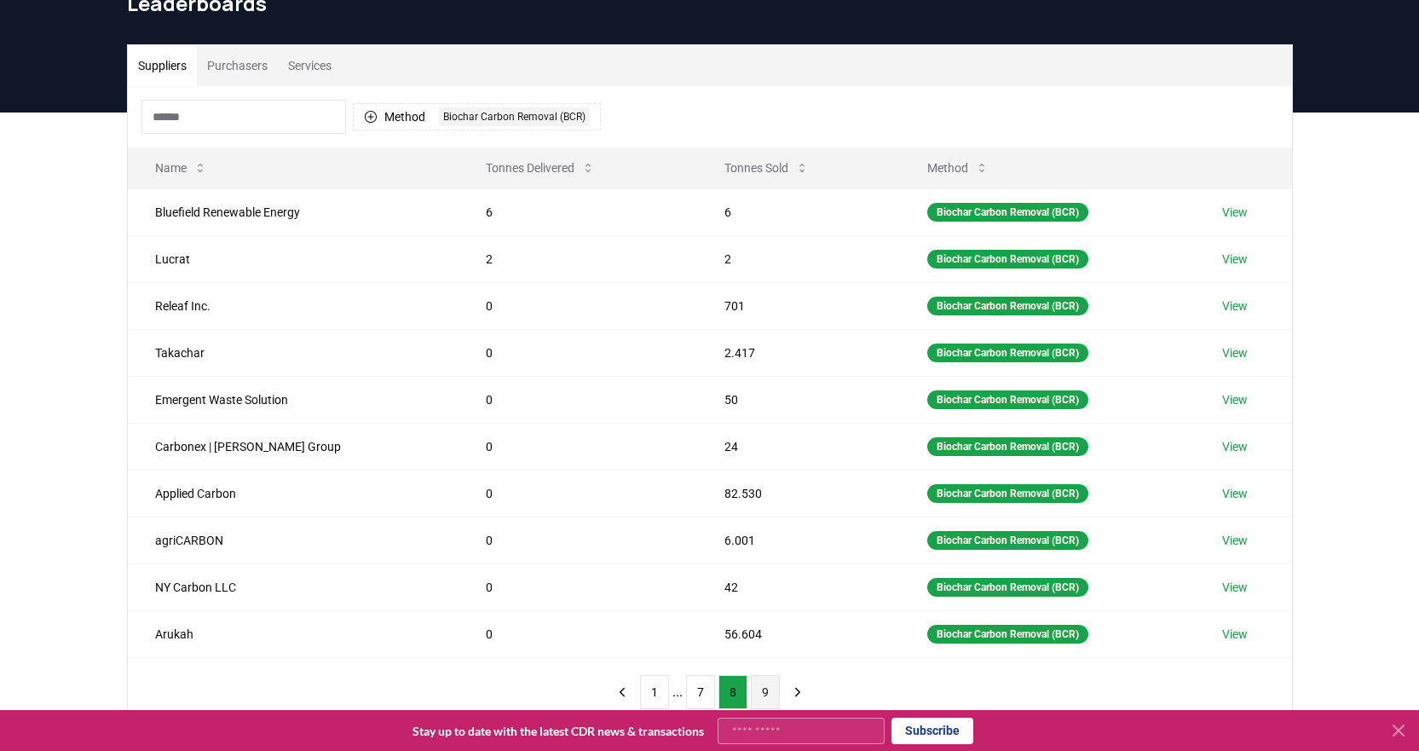
click at [757, 689] on button "9" at bounding box center [765, 692] width 29 height 34
